Goal: Navigation & Orientation: Find specific page/section

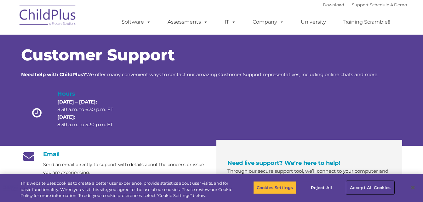
click at [372, 186] on button "Accept All Cookies" at bounding box center [371, 187] width 48 height 13
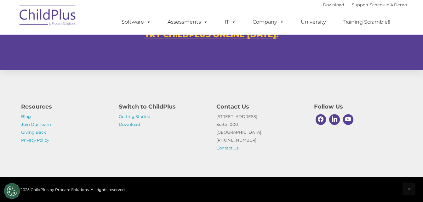
scroll to position [418, 0]
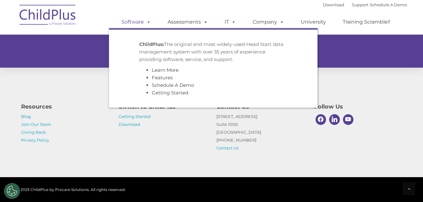
click at [137, 22] on link "Software" at bounding box center [136, 22] width 42 height 13
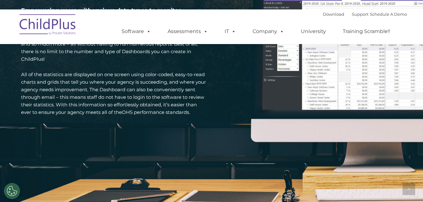
scroll to position [983, 0]
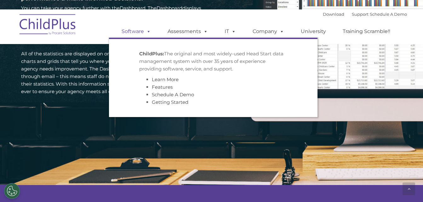
click at [146, 31] on span at bounding box center [147, 31] width 7 height 6
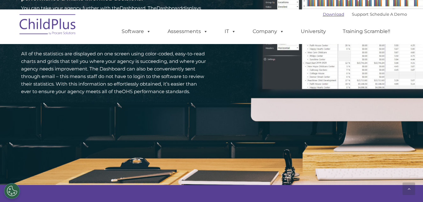
click at [334, 14] on link "Download" at bounding box center [333, 14] width 21 height 5
